Goal: Task Accomplishment & Management: Use online tool/utility

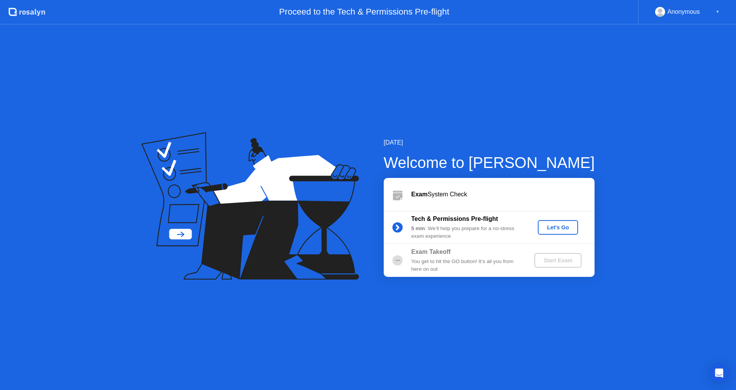
click at [560, 226] on div "Let's Go" at bounding box center [558, 227] width 34 height 6
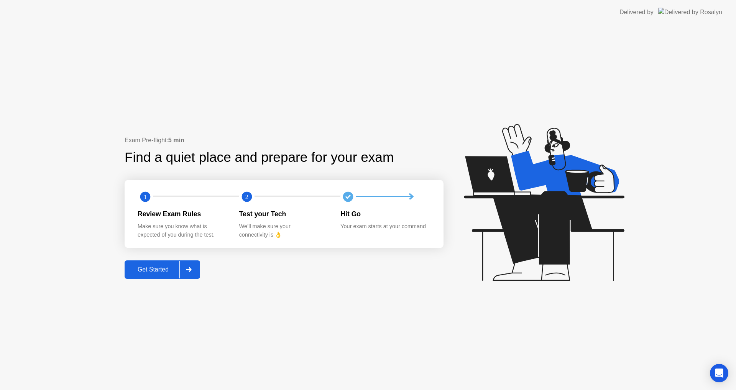
click at [162, 273] on div "Get Started" at bounding box center [153, 269] width 53 height 7
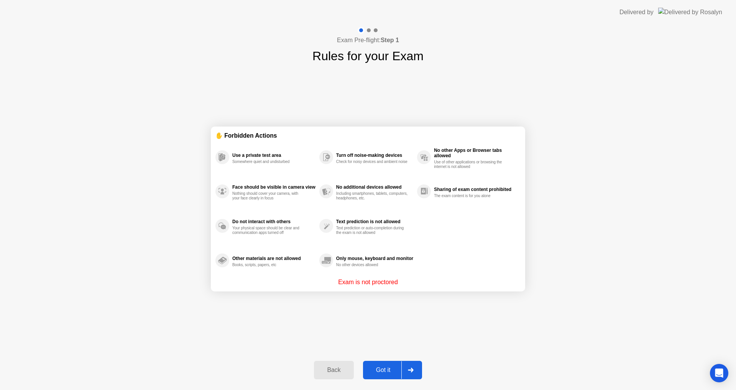
click at [392, 367] on div "Got it" at bounding box center [383, 370] width 36 height 7
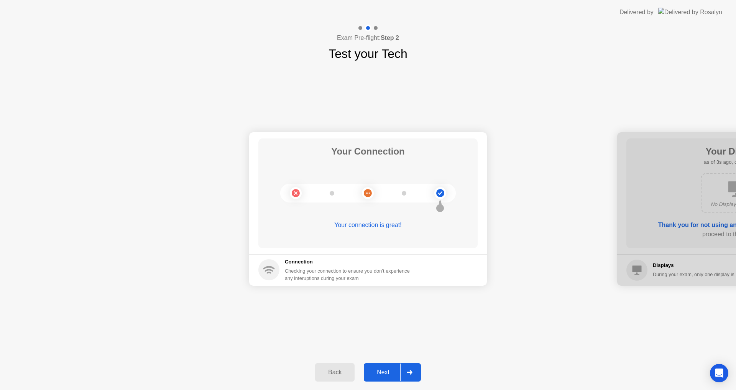
click at [392, 367] on button "Next" at bounding box center [392, 372] width 57 height 18
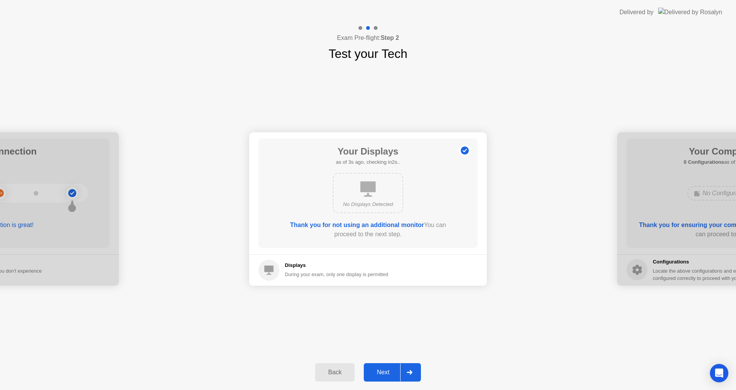
click at [398, 369] on div "Next" at bounding box center [383, 372] width 34 height 7
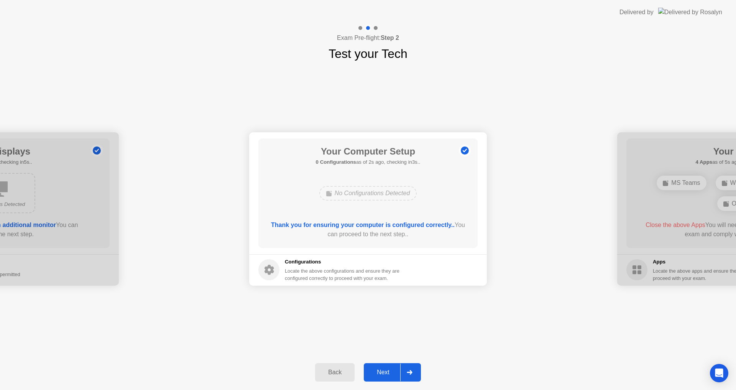
click at [398, 369] on div "Next" at bounding box center [383, 372] width 34 height 7
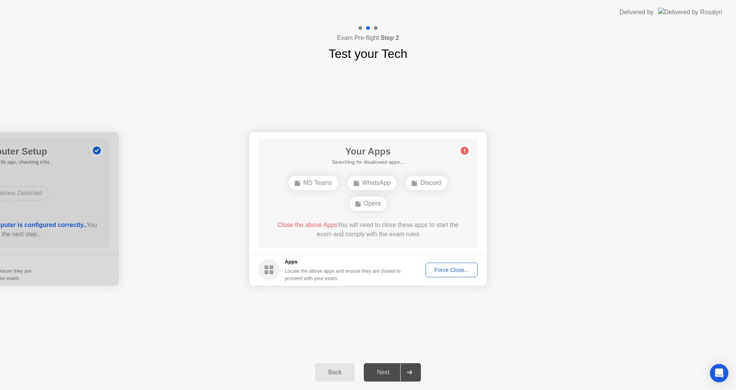
click at [446, 273] on div "Force Close..." at bounding box center [451, 270] width 47 height 6
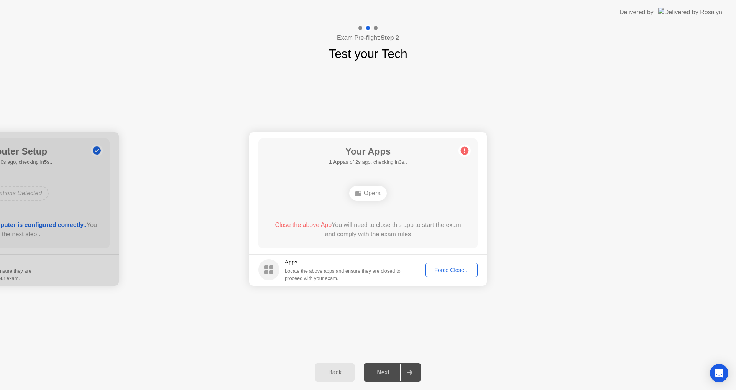
click at [342, 256] on footer "Apps Locate the above apps and ensure they are closed to proceed with your exam…" at bounding box center [368, 269] width 238 height 31
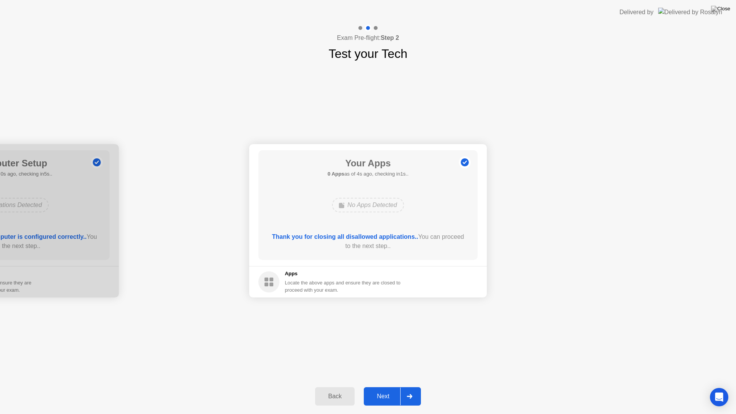
click at [393, 390] on button "Next" at bounding box center [392, 396] width 57 height 18
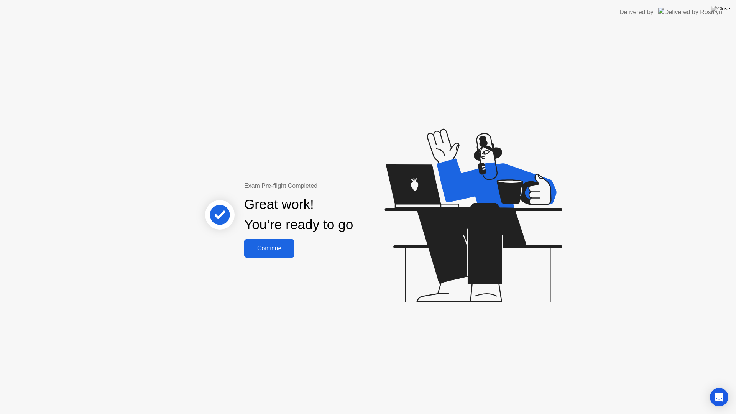
click at [290, 252] on div "Continue" at bounding box center [270, 248] width 46 height 7
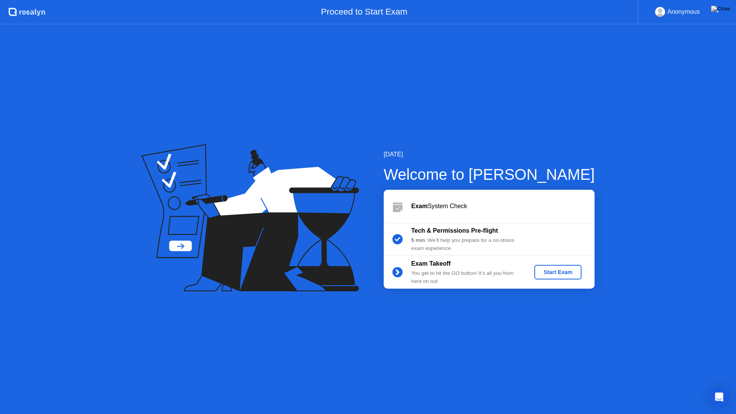
click at [549, 266] on button "Start Exam" at bounding box center [558, 272] width 47 height 15
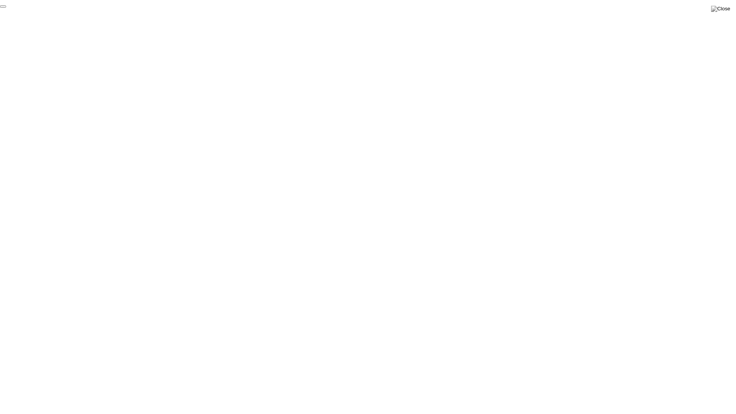
click div "End Proctoring Session"
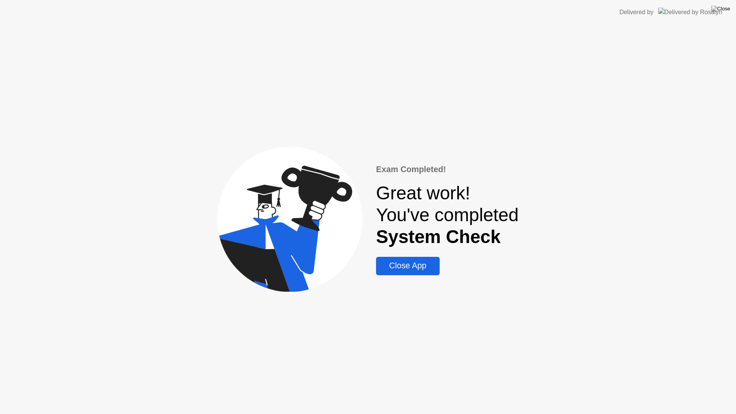
click at [408, 264] on div "Close App" at bounding box center [408, 266] width 59 height 10
